Goal: Transaction & Acquisition: Purchase product/service

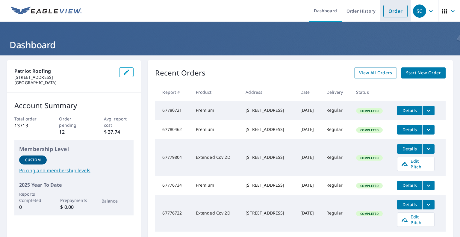
click at [395, 13] on link "Order" at bounding box center [395, 11] width 24 height 13
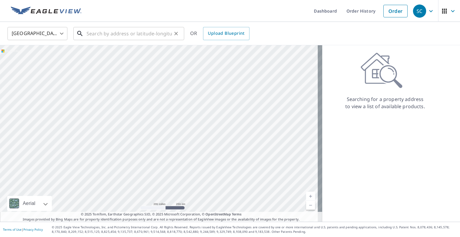
click at [96, 36] on input "text" at bounding box center [129, 33] width 85 height 17
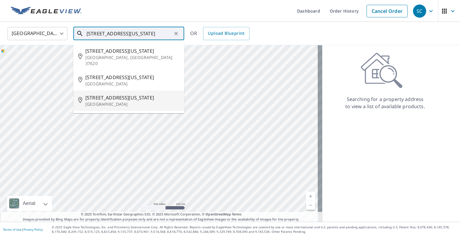
click at [103, 94] on span "[STREET_ADDRESS][US_STATE]" at bounding box center [132, 97] width 94 height 7
type input "[STREET_ADDRESS][US_STATE]"
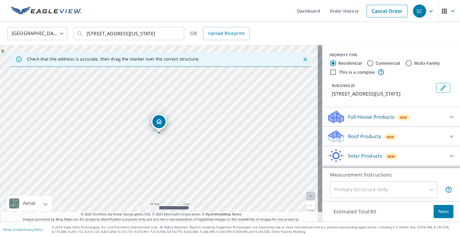
click at [351, 140] on p "Roof Products" at bounding box center [364, 136] width 33 height 7
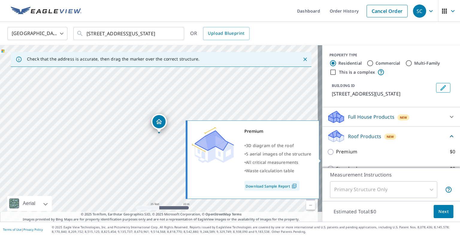
click at [327, 155] on input "Premium $0" at bounding box center [331, 151] width 9 height 7
checkbox input "true"
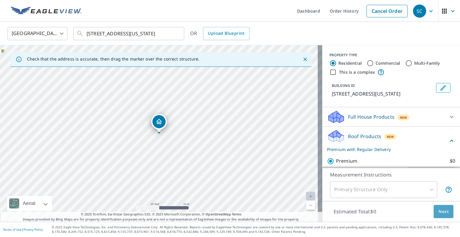
click at [442, 209] on span "Next" at bounding box center [444, 211] width 10 height 7
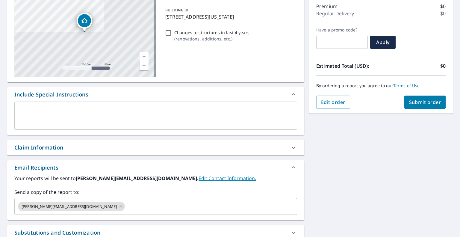
scroll to position [90, 0]
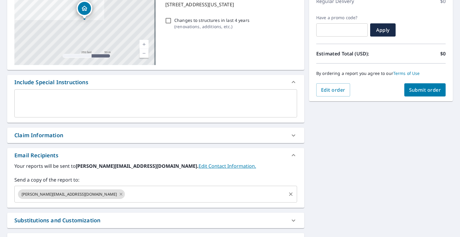
click at [119, 192] on icon at bounding box center [121, 194] width 5 height 7
checkbox input "true"
click at [65, 195] on input "text" at bounding box center [151, 193] width 268 height 11
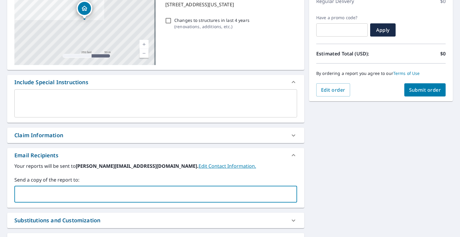
type input "[EMAIL_ADDRESS][DOMAIN_NAME]"
click at [426, 89] on span "Submit order" at bounding box center [425, 90] width 32 height 7
checkbox input "true"
